Goal: Complete application form

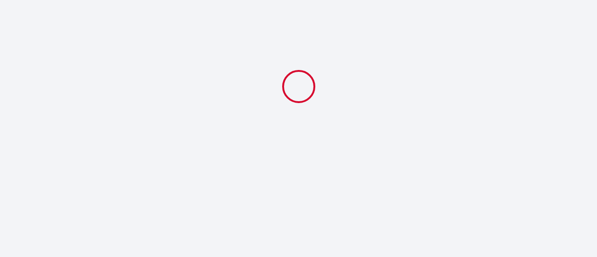
select select
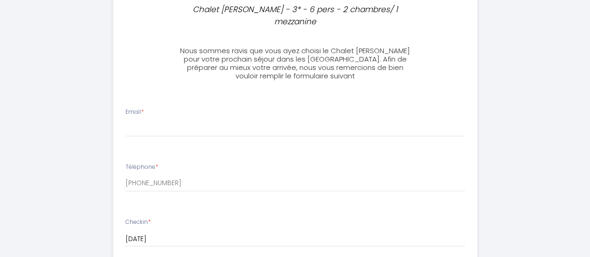
scroll to position [280, 0]
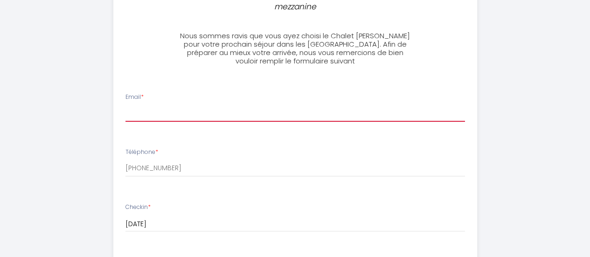
click at [158, 105] on input "Email *" at bounding box center [296, 113] width 340 height 17
type input "[PERSON_NAME][EMAIL_ADDRESS][DOMAIN_NAME]"
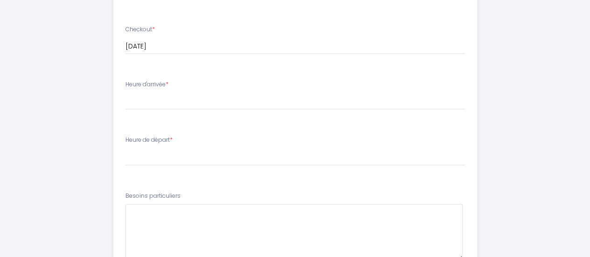
scroll to position [513, 0]
click at [157, 93] on select "16:00 16:30 17:00 17:30 18:00 18:30 19:00 19:30 20:00 20:30 21:00" at bounding box center [296, 100] width 340 height 18
select select "16:00"
click at [126, 91] on select "16:00 16:30 17:00 17:30 18:00 18:30 19:00 19:30 20:00 20:30 21:00" at bounding box center [296, 100] width 340 height 18
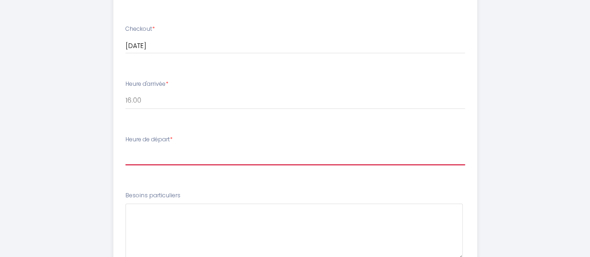
click at [170, 148] on select "00:00 00:30 01:00 01:30 02:00 02:30 03:00 03:30 04:00 04:30 05:00 05:30 06:00 0…" at bounding box center [296, 157] width 340 height 18
select select "10:00"
click at [126, 148] on select "00:00 00:30 01:00 01:30 02:00 02:30 03:00 03:30 04:00 04:30 05:00 05:30 06:00 0…" at bounding box center [296, 157] width 340 height 18
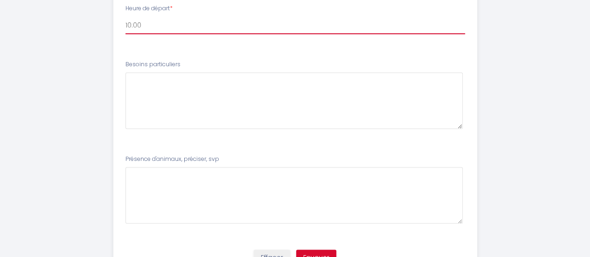
scroll to position [630, 0]
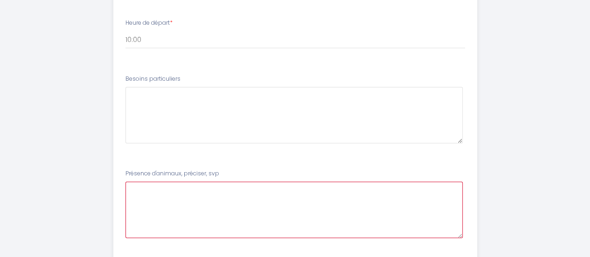
click at [179, 198] on svp7 at bounding box center [294, 210] width 337 height 56
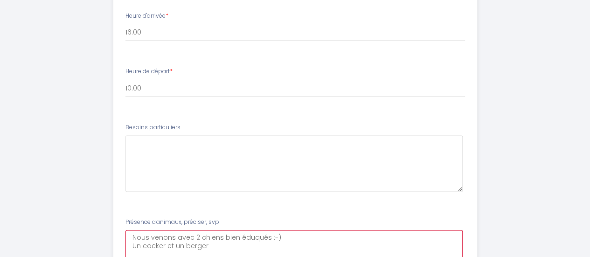
scroll to position [583, 0]
type svp7 "Nous venons avec 2 chiens bien éduqués :-) Un cocker et un berger"
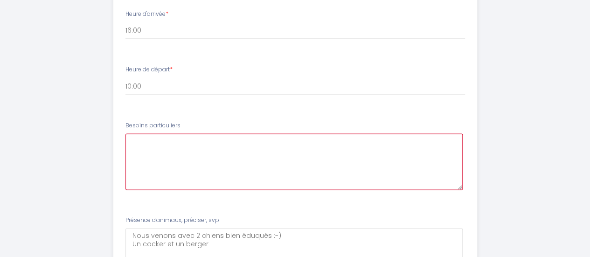
click at [155, 141] on particuliers6 at bounding box center [294, 161] width 337 height 56
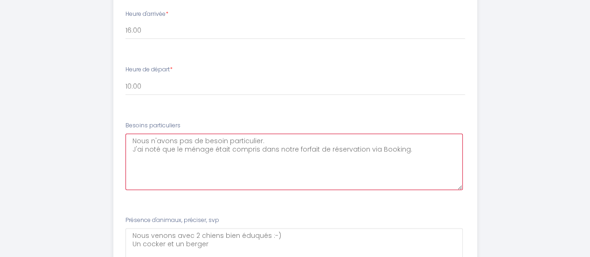
drag, startPoint x: 229, startPoint y: 139, endPoint x: 251, endPoint y: 172, distance: 40.0
click at [230, 141] on particuliers6 "Nous n'avons pas de besoin particulier. J'ai noté que le ménage était compris d…" at bounding box center [294, 161] width 337 height 56
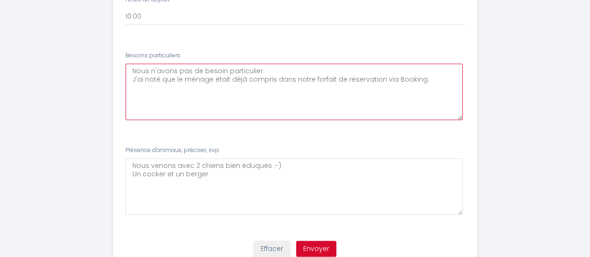
scroll to position [677, 0]
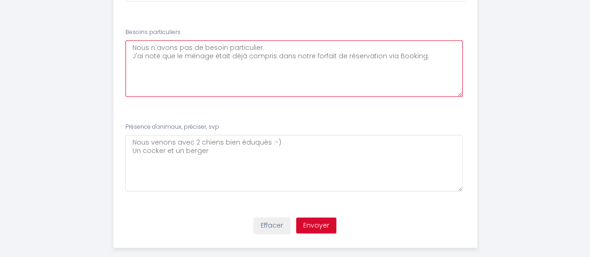
type particuliers6 "Nous n'avons pas de besoin particulier. J'ai noté que le ménage était déjà comp…"
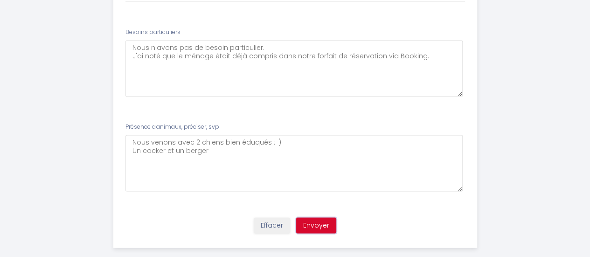
click at [316, 218] on button "Envoyer" at bounding box center [316, 226] width 40 height 16
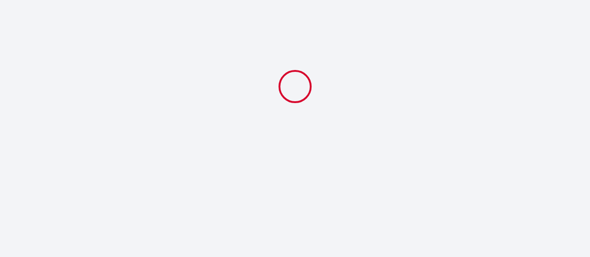
scroll to position [0, 0]
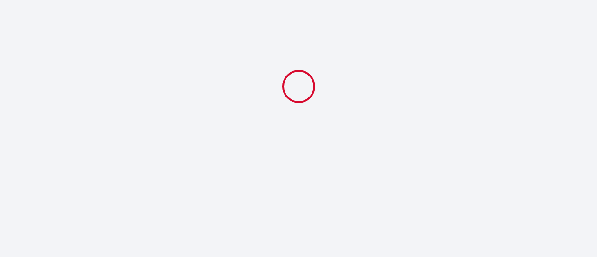
select select "10:00"
